Goal: Check status: Check status

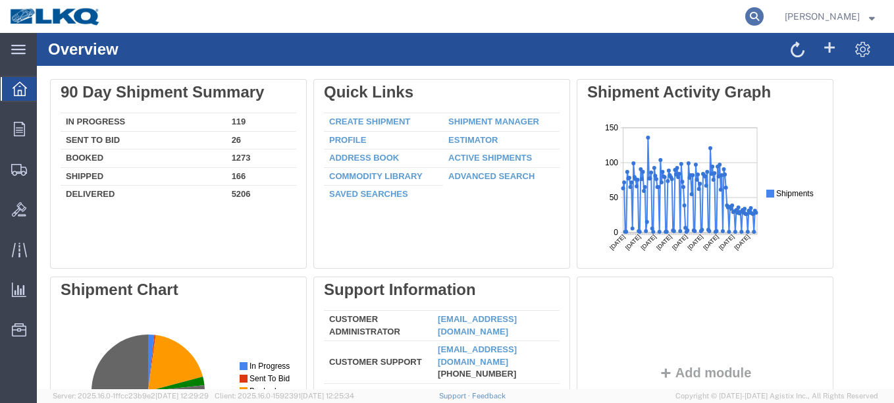
click at [745, 19] on icon at bounding box center [754, 16] width 18 height 18
click at [685, 14] on input "search" at bounding box center [545, 17] width 400 height 32
paste input "50305117"
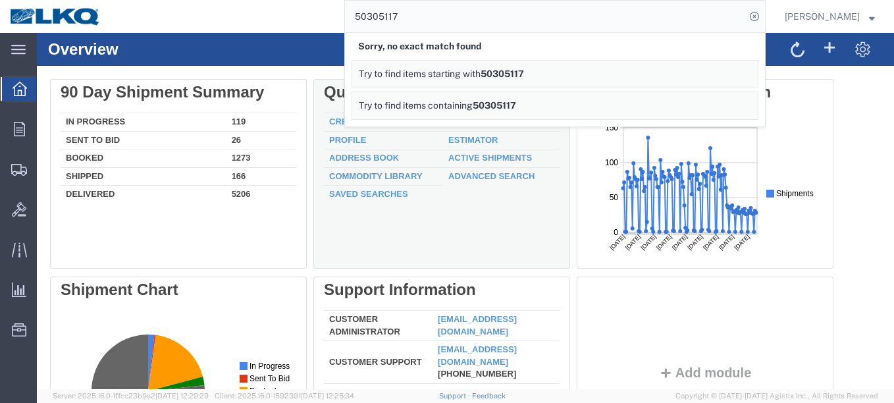
paste input "6"
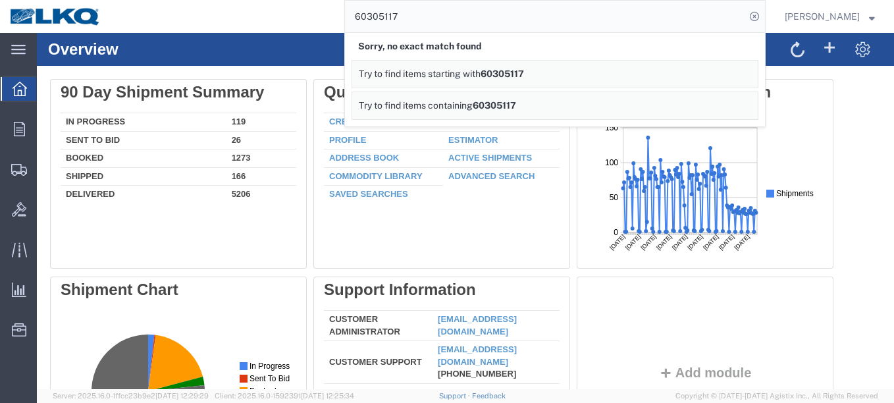
paste input "509"
click at [345, 17] on input "50305117" at bounding box center [545, 17] width 400 height 32
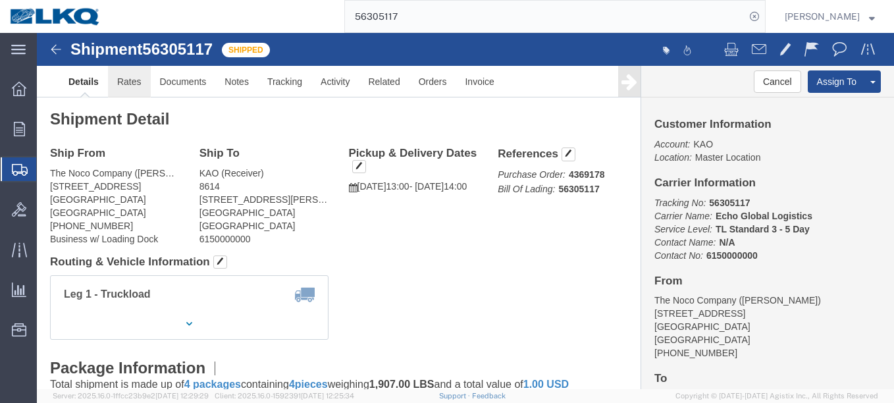
click link "Rates"
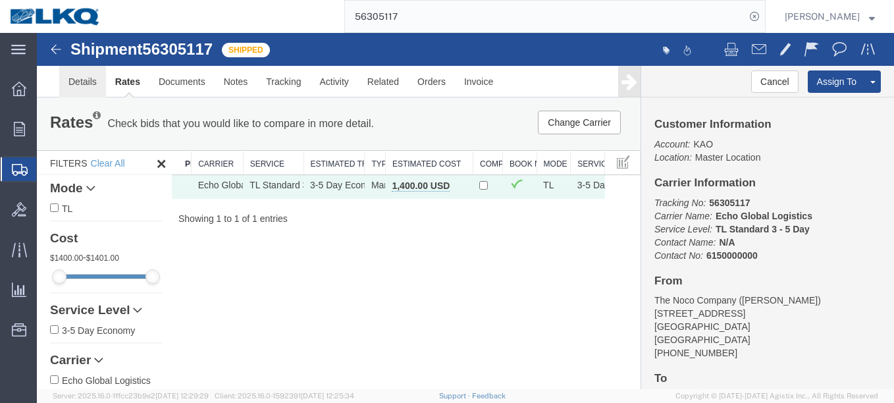
click at [63, 85] on link "Details" at bounding box center [82, 82] width 47 height 32
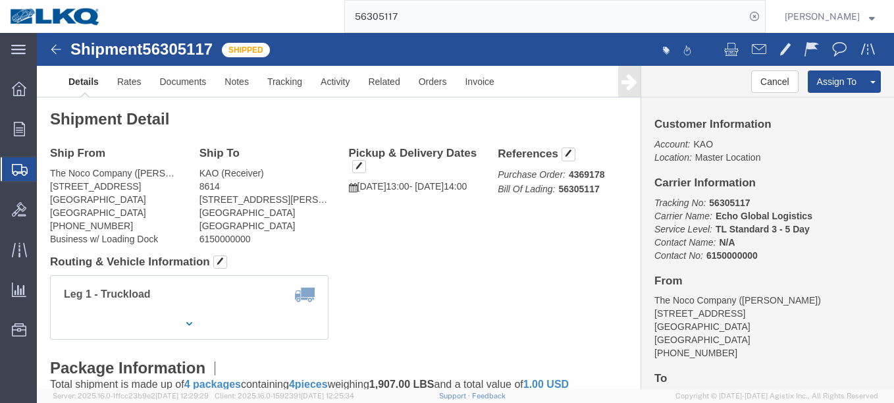
click at [648, 18] on input "56305117" at bounding box center [545, 17] width 400 height 32
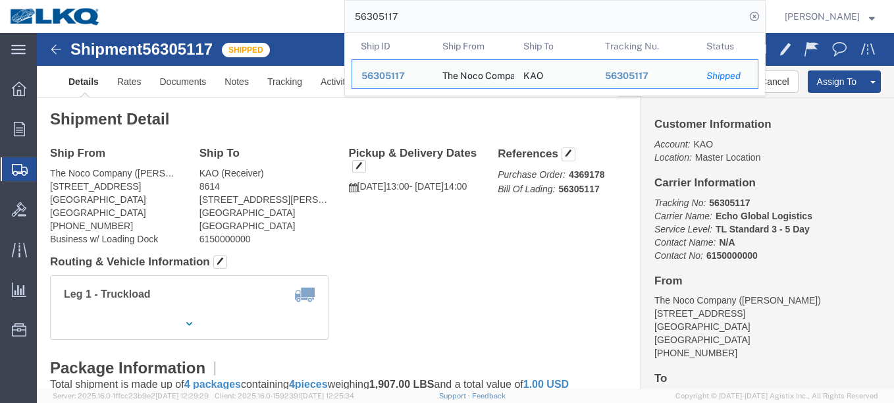
paste input "5590522"
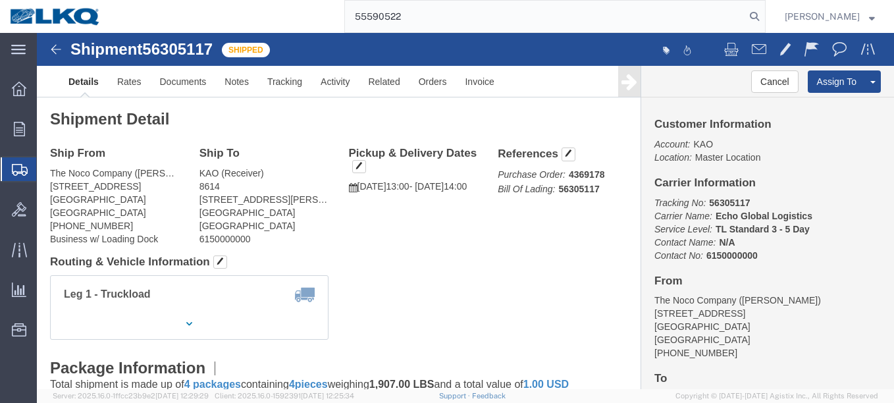
type input "55590522"
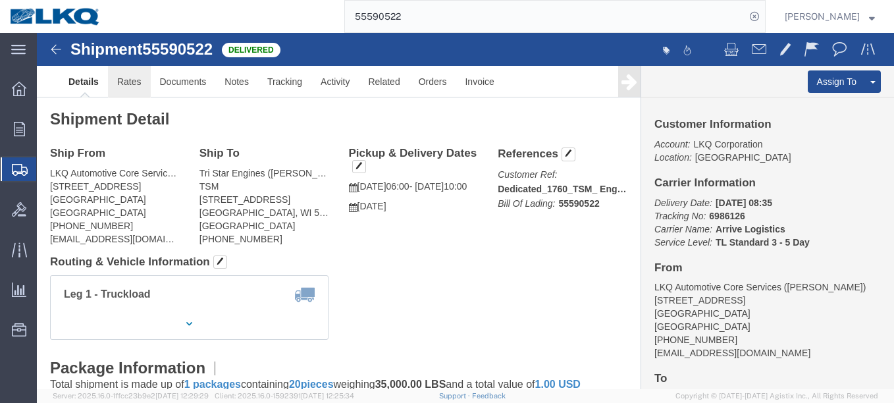
click link "Rates"
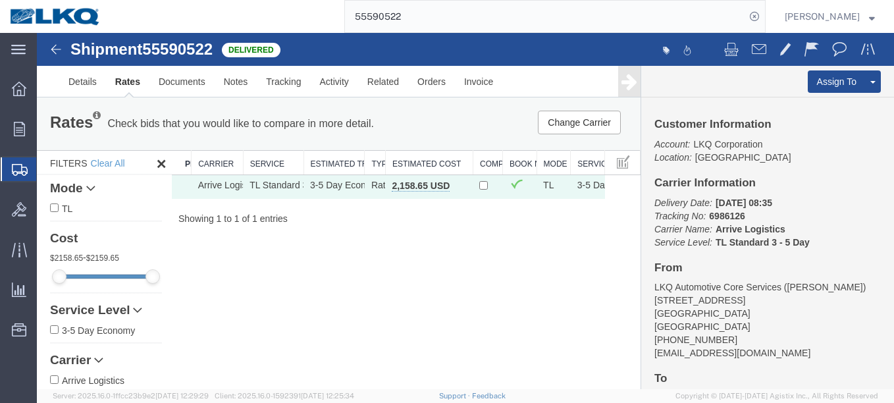
click at [375, 225] on div "Rates Check bids that you would like to compare in more detail. Compare Filter …" at bounding box center [339, 167] width 604 height 141
